Goal: Task Accomplishment & Management: Complete application form

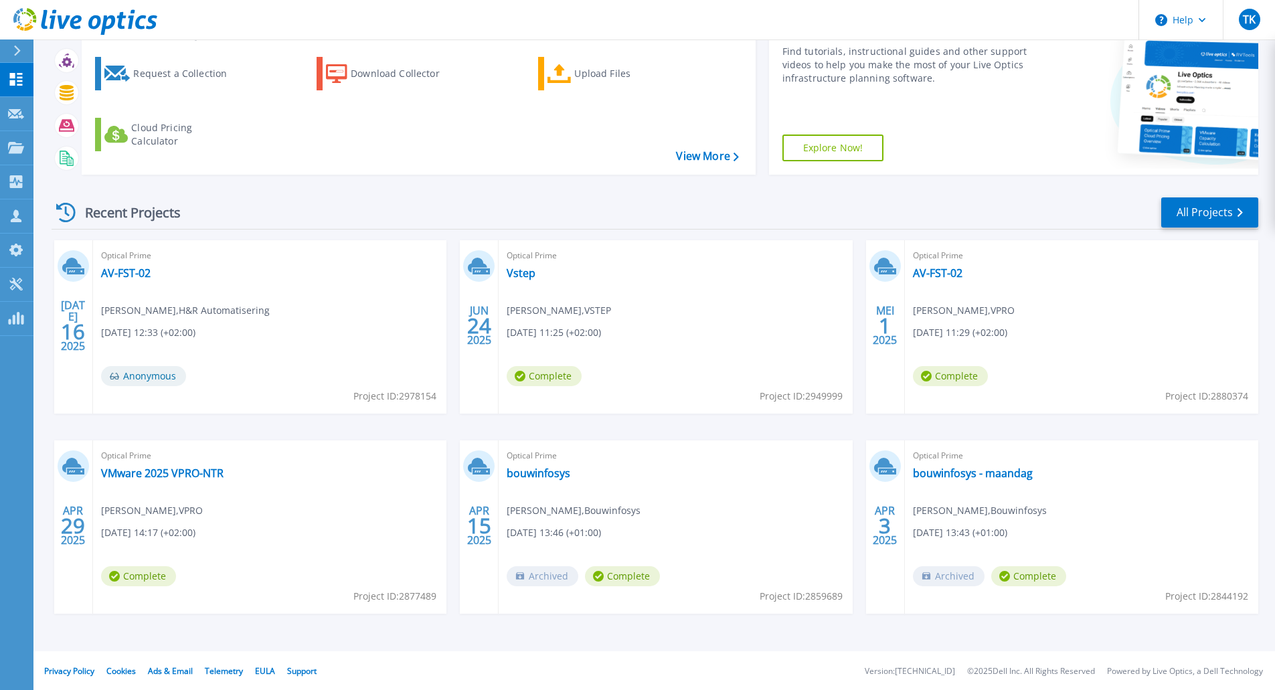
scroll to position [108, 0]
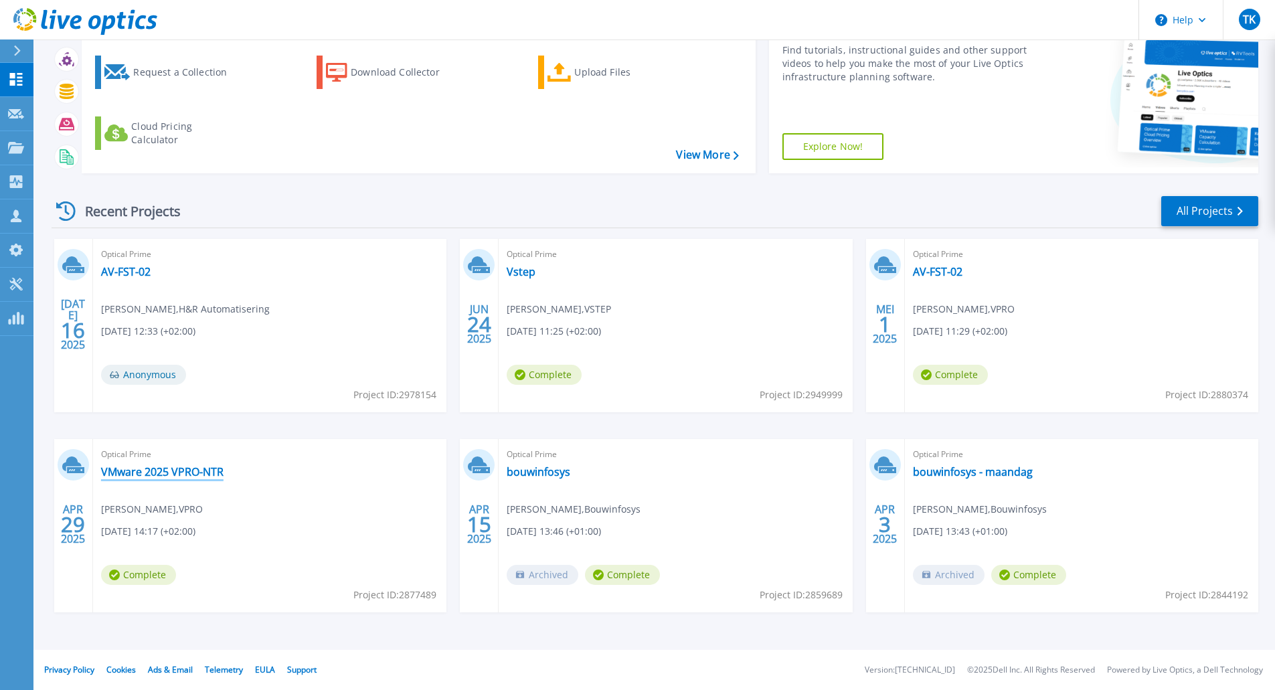
click at [169, 471] on link "VMware 2025 VPRO-NTR" at bounding box center [162, 471] width 122 height 13
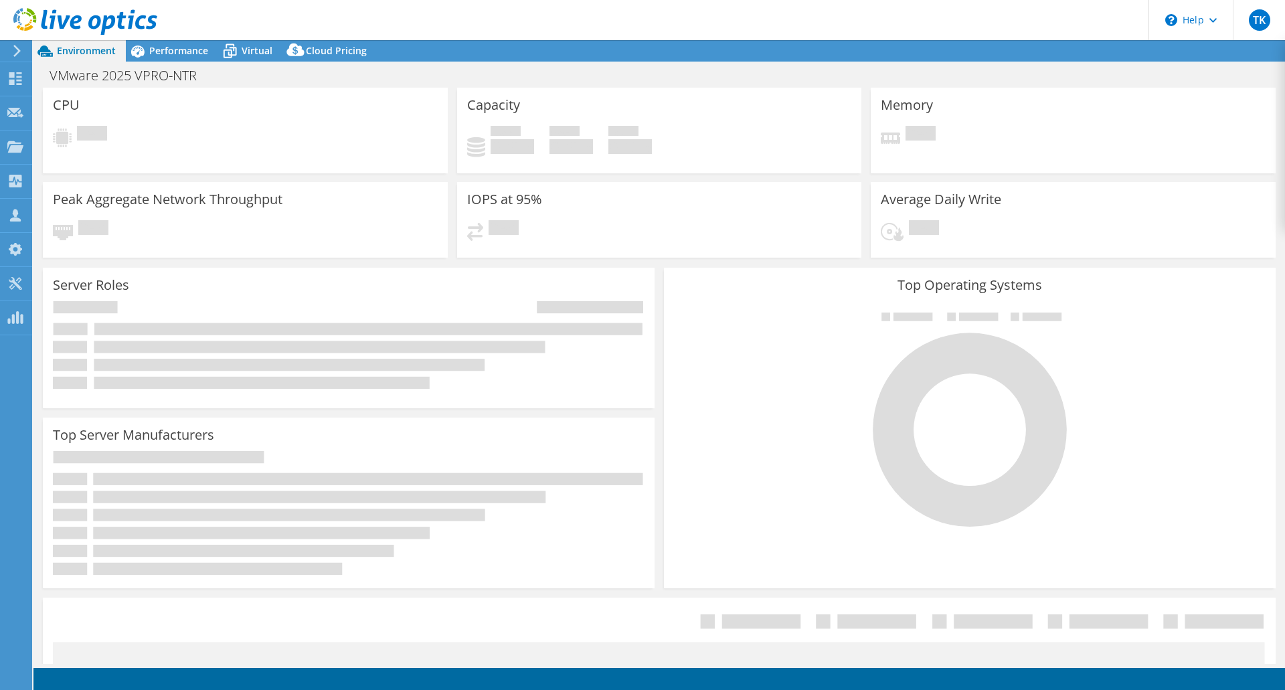
select select "EULondon"
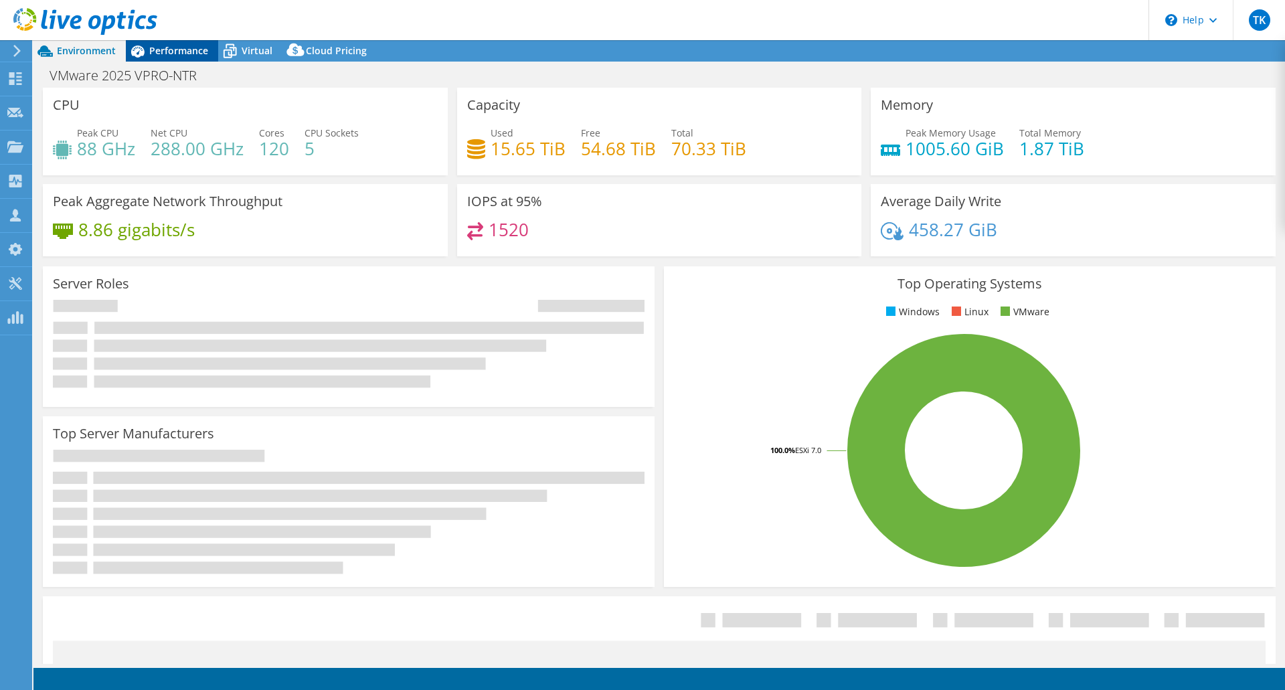
select select "EULondon"
select select "EUR"
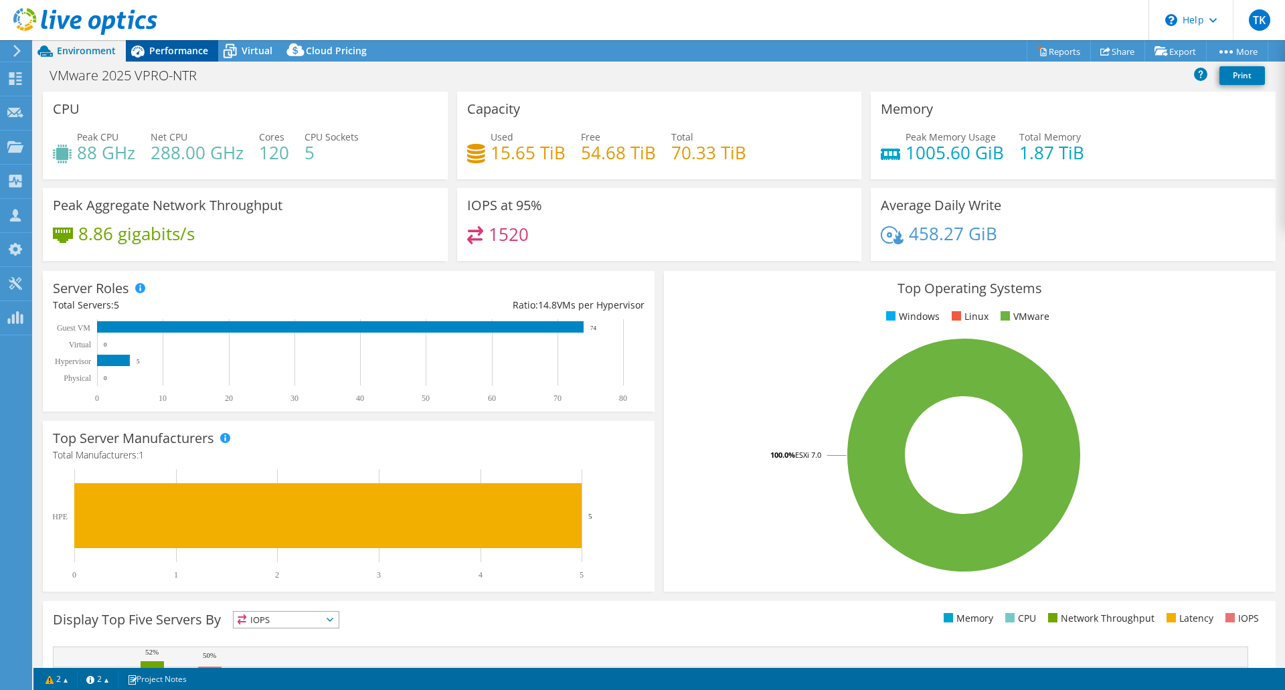
click at [179, 52] on span "Performance" at bounding box center [178, 50] width 59 height 13
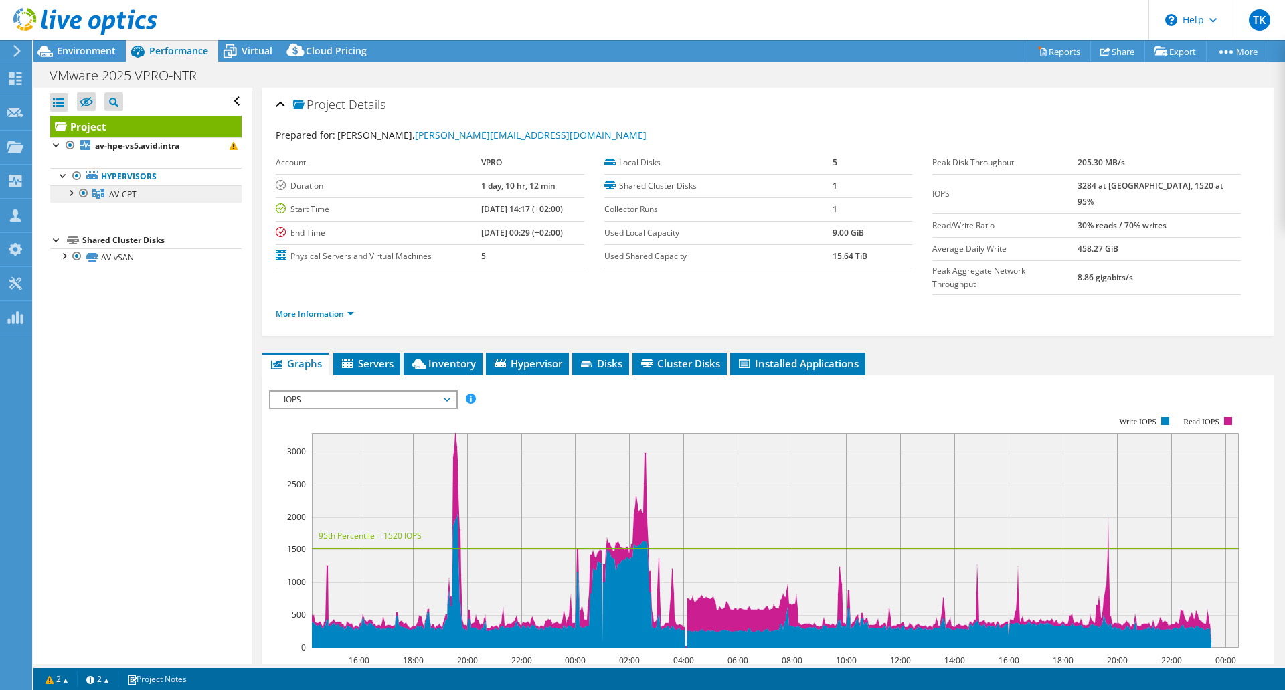
click at [157, 190] on link "AV-CPT" at bounding box center [145, 193] width 191 height 17
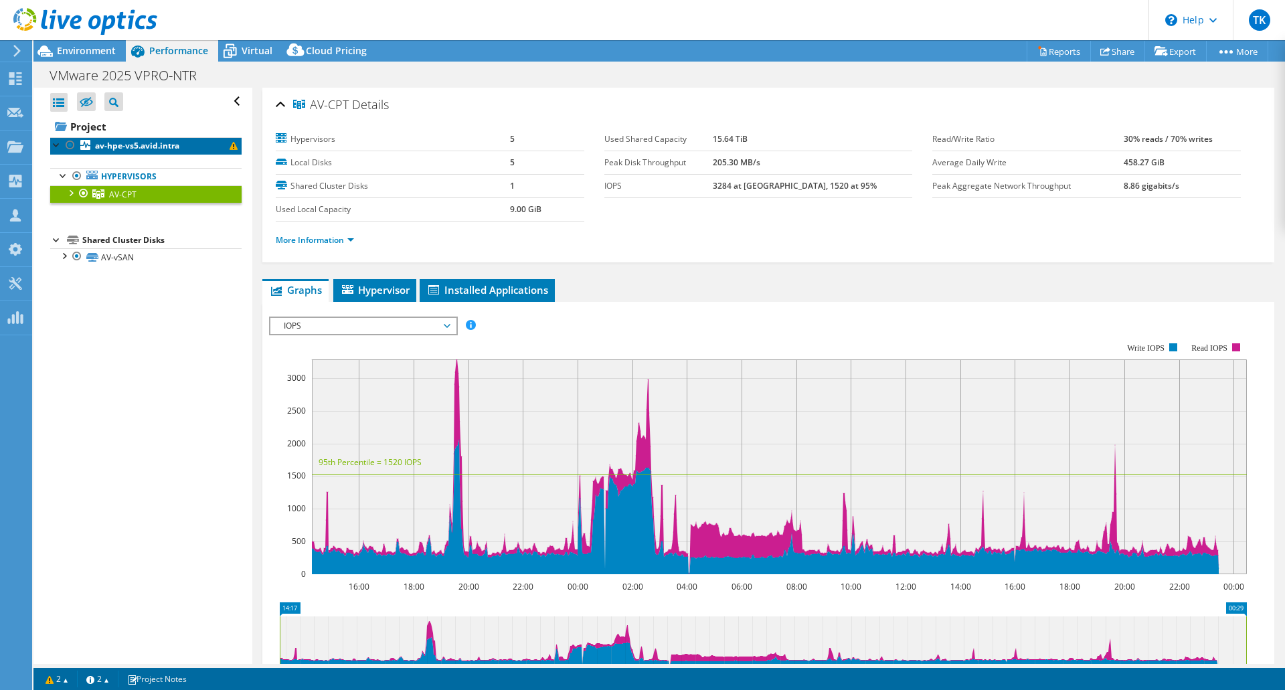
click at [126, 141] on b "av-hpe-vs5.avid.intra" at bounding box center [137, 145] width 84 height 11
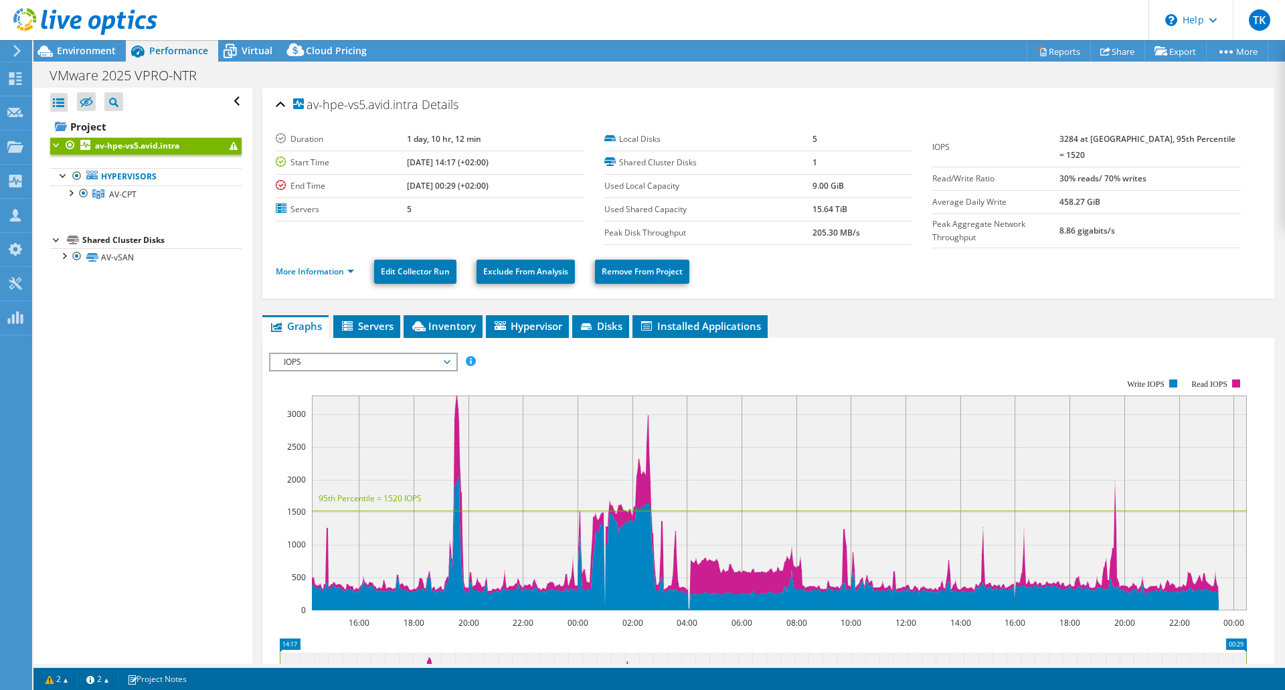
click at [389, 353] on div "IOPS IOPS Disk Throughput IO Size Latency Queue Depth CPU Percentage Memory Pag…" at bounding box center [363, 362] width 189 height 19
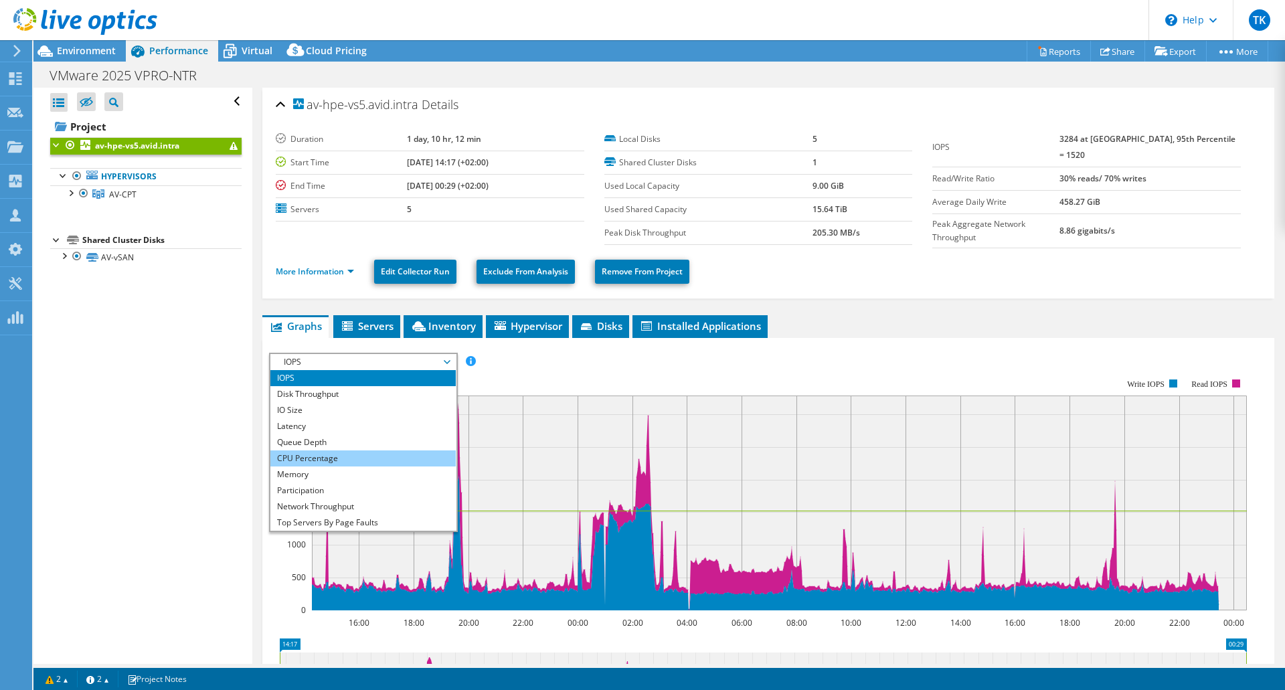
click at [354, 454] on li "CPU Percentage" at bounding box center [362, 458] width 185 height 16
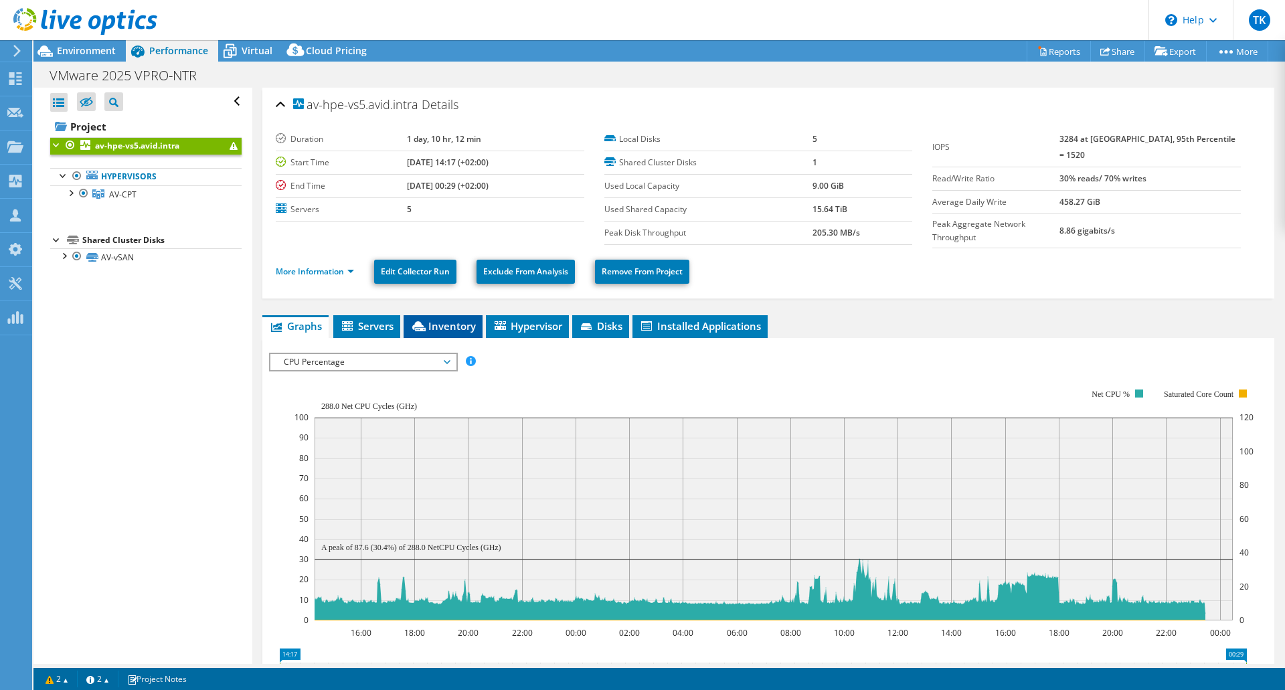
click at [444, 320] on span "Inventory" at bounding box center [443, 325] width 66 height 13
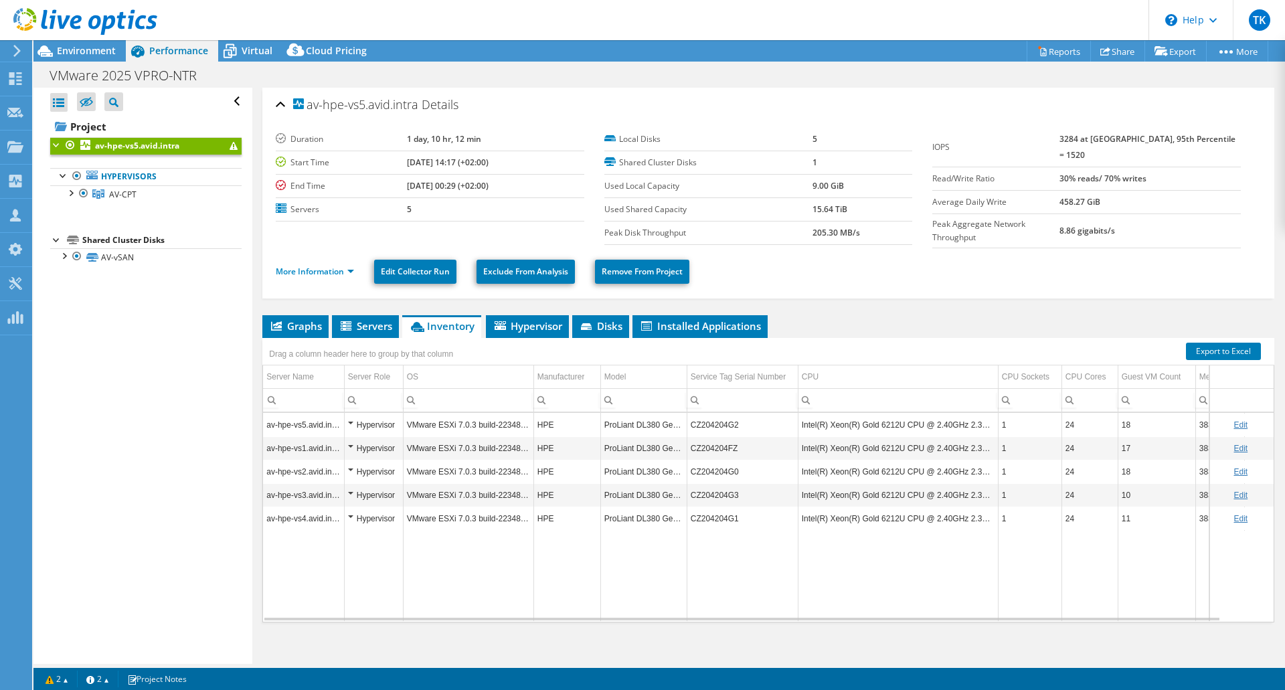
click at [725, 420] on td "CZ204204G2" at bounding box center [741, 424] width 111 height 23
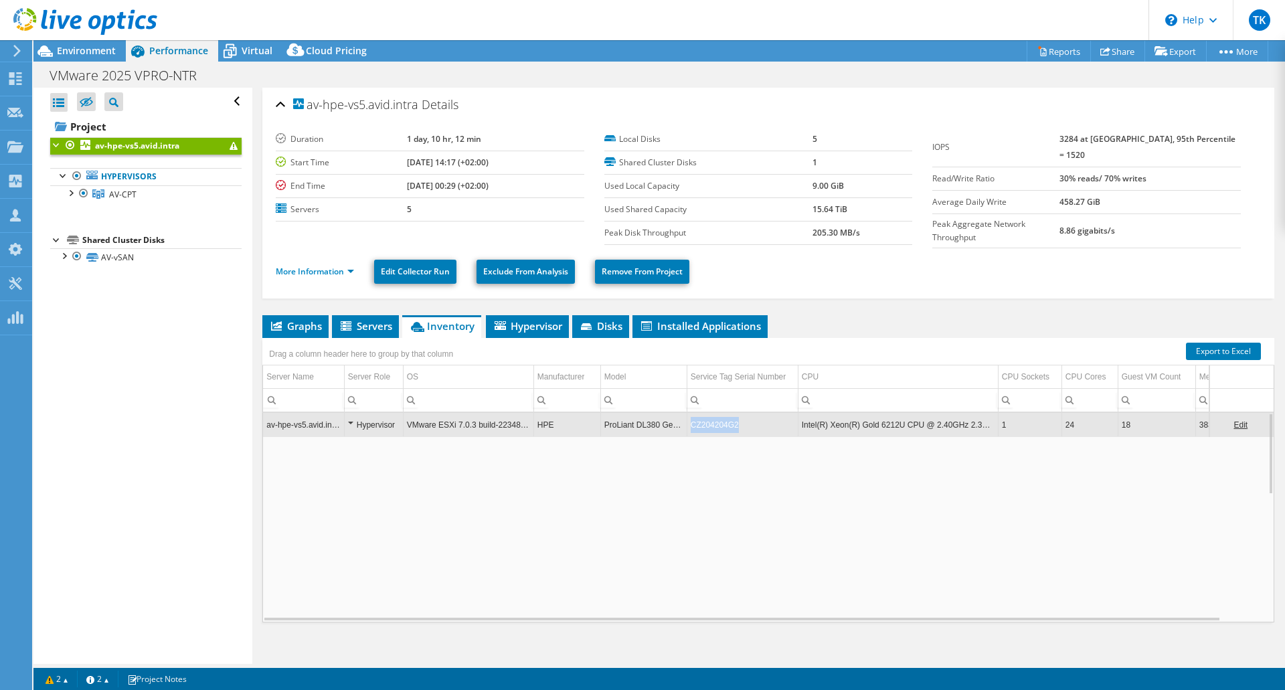
click at [725, 420] on td "CZ204204G2" at bounding box center [741, 424] width 111 height 23
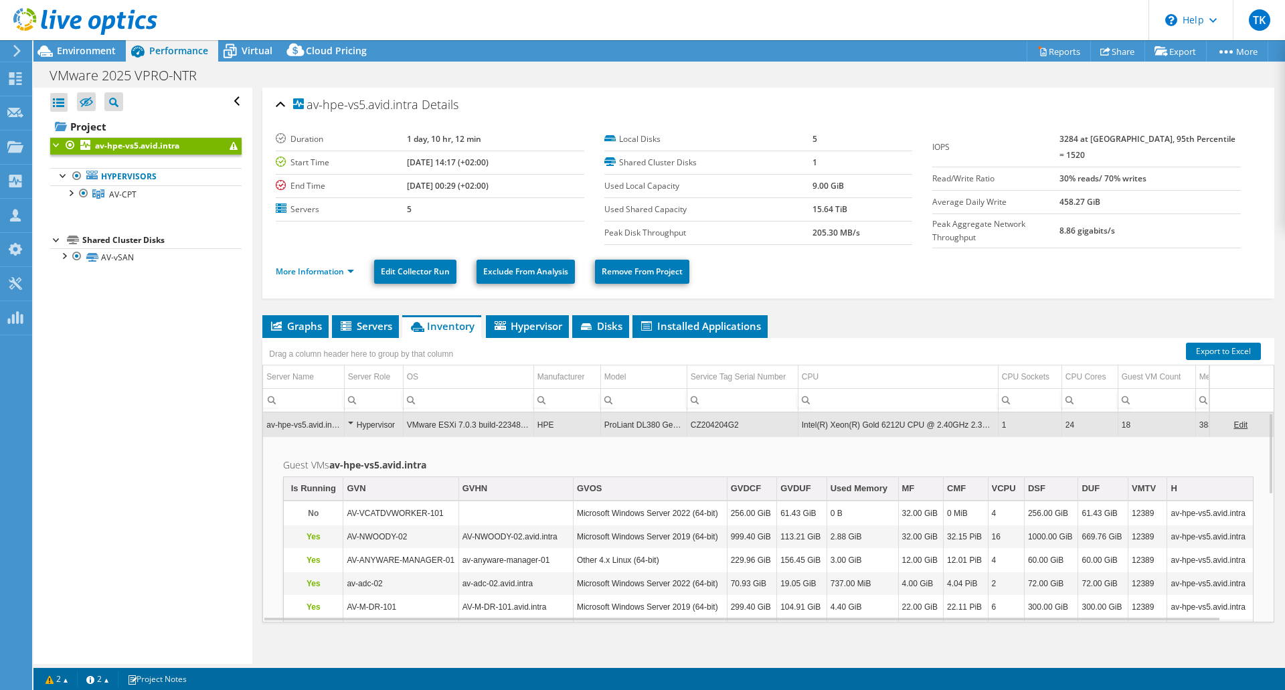
click at [710, 426] on td "CZ204204G2" at bounding box center [741, 424] width 111 height 23
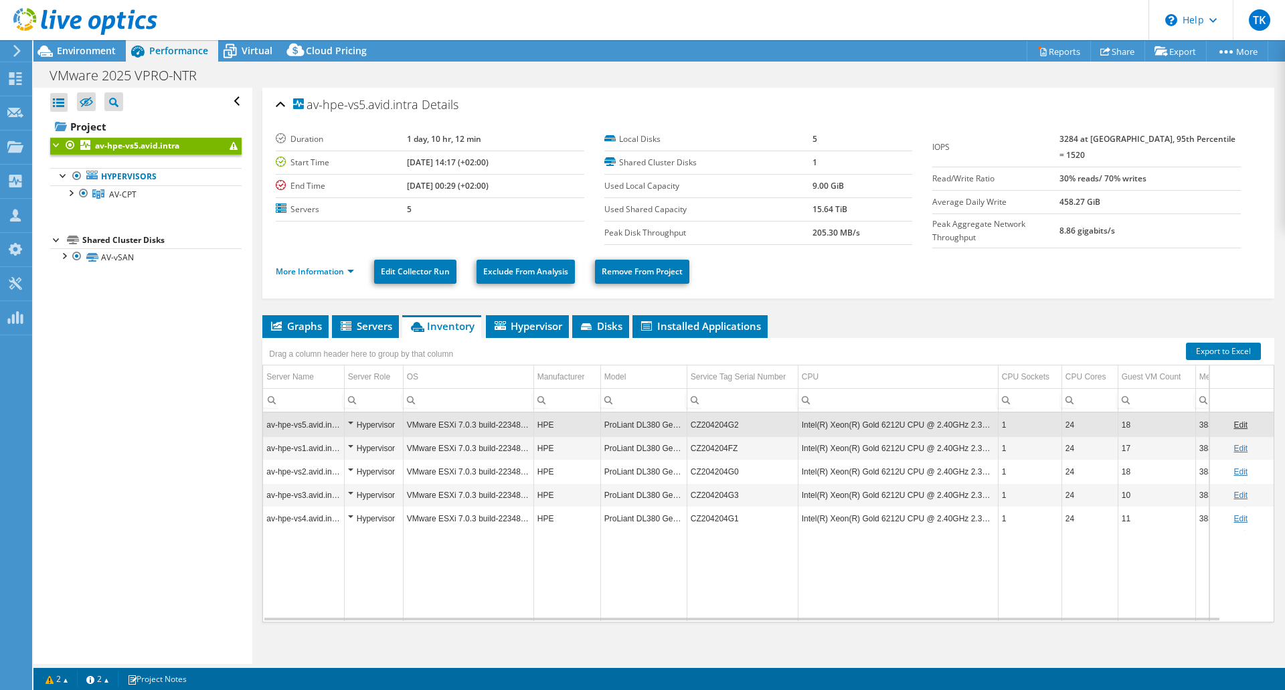
click at [74, 20] on icon at bounding box center [85, 21] width 144 height 27
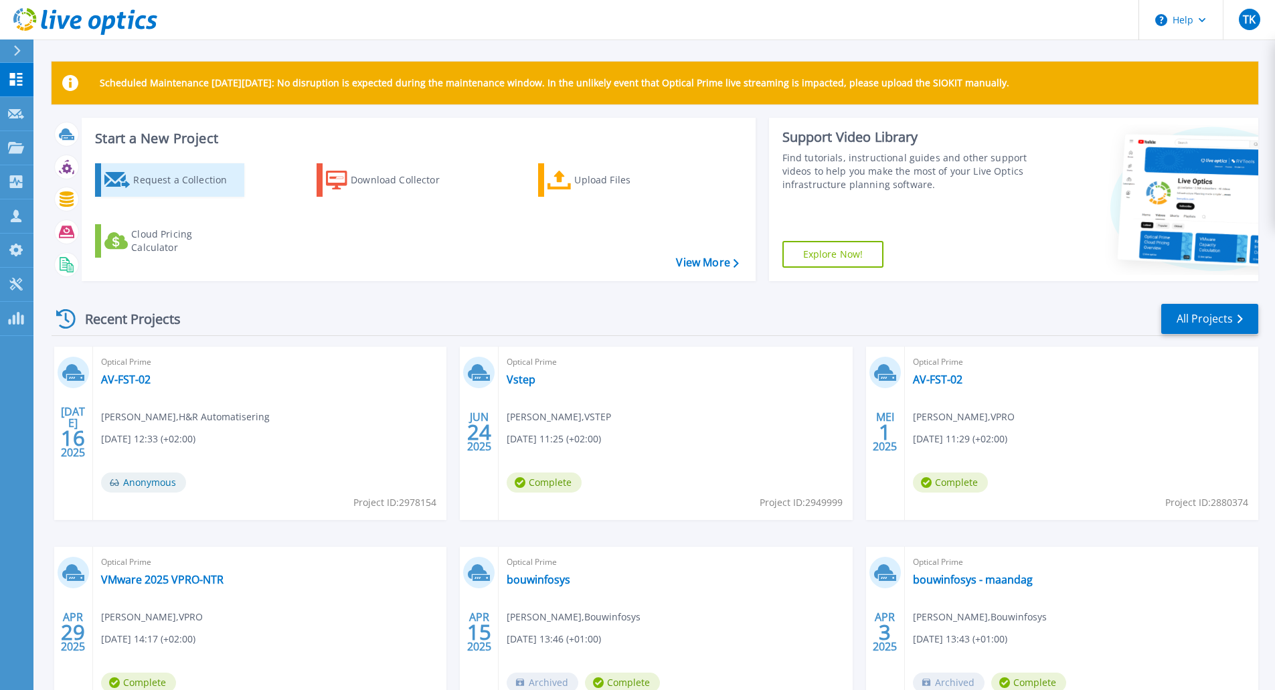
click at [179, 181] on div "Request a Collection" at bounding box center [186, 180] width 107 height 27
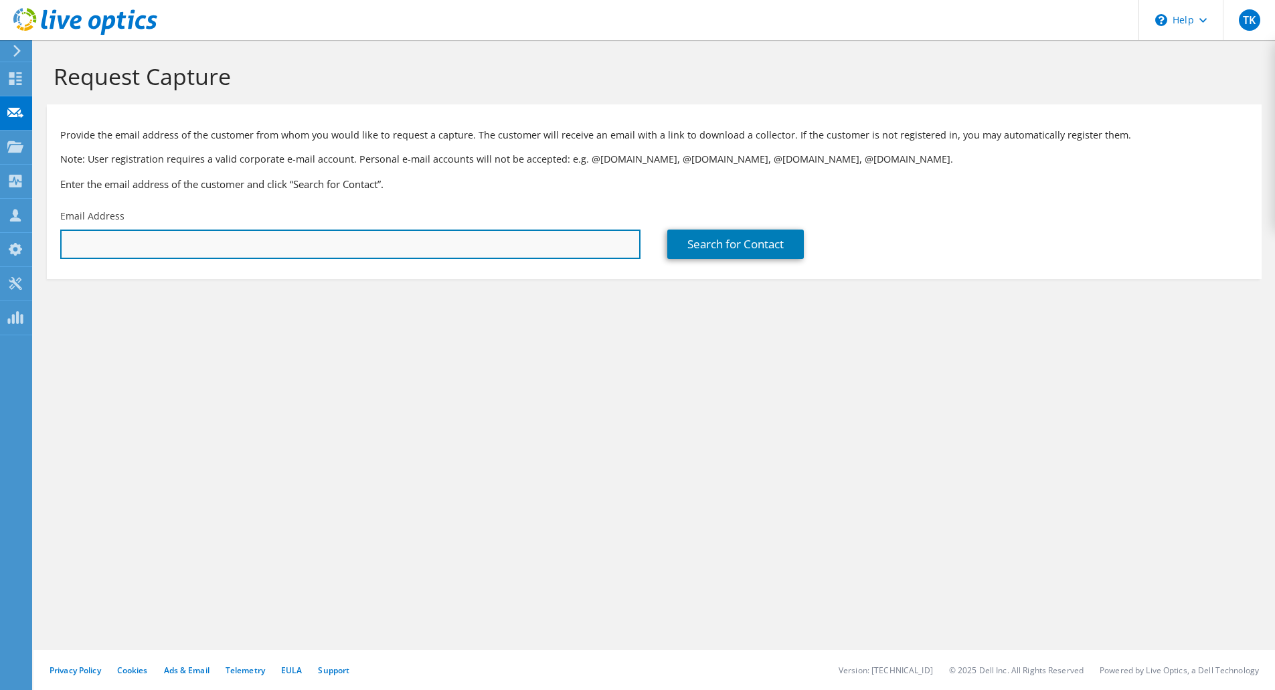
click at [143, 256] on input "text" at bounding box center [350, 243] width 580 height 29
click at [150, 250] on input "text" at bounding box center [350, 243] width 580 height 29
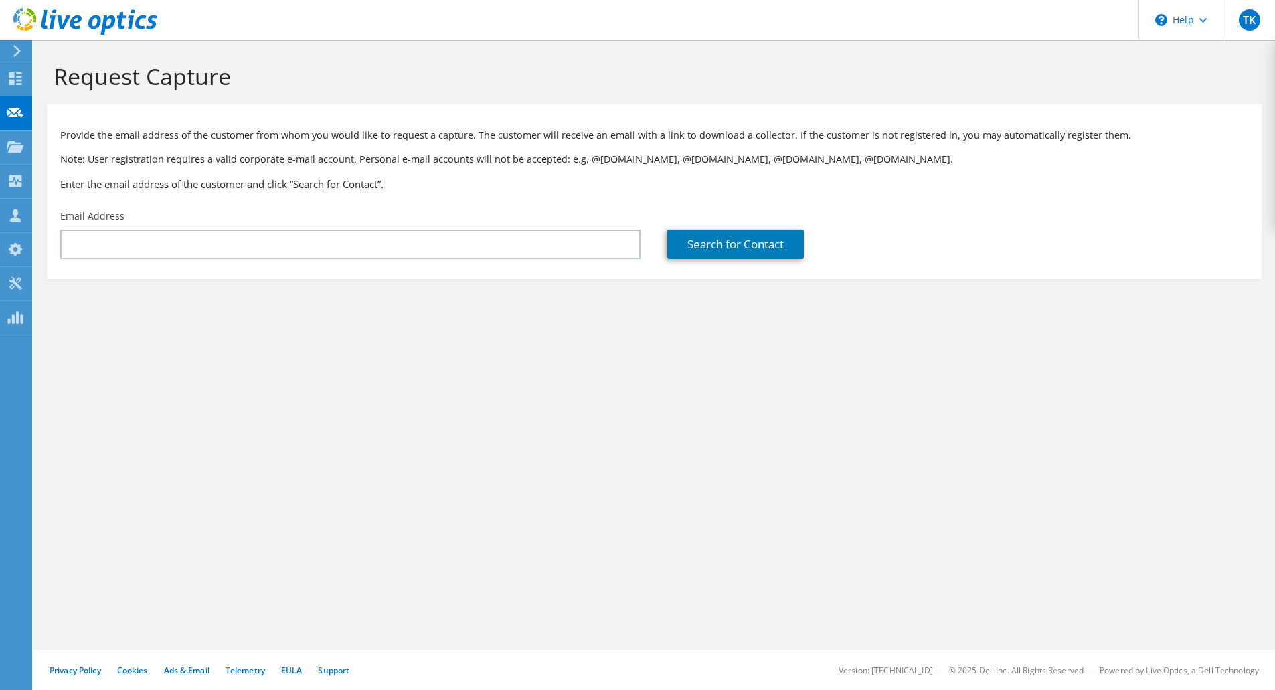
click at [713, 355] on div "Request Capture Provide the email address of the customer from whom you would l…" at bounding box center [653, 365] width 1241 height 650
